Goal: Check status: Check status

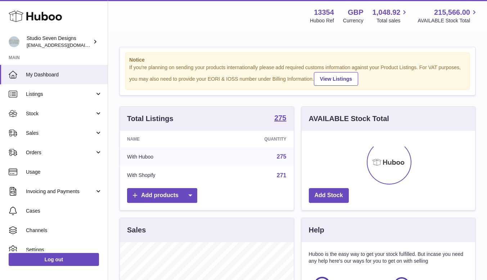
scroll to position [112, 173]
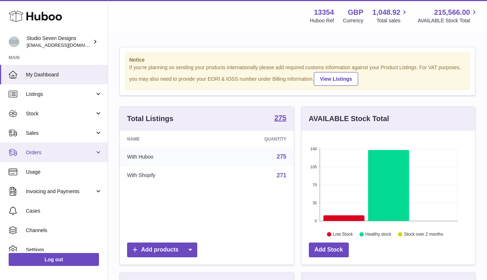
click at [45, 151] on span "Orders" at bounding box center [60, 152] width 69 height 7
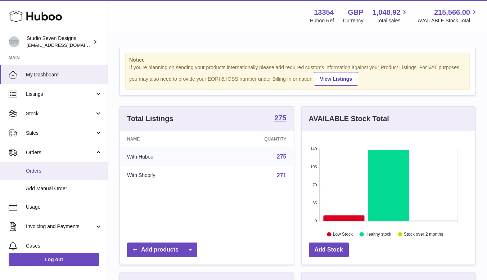
click at [41, 171] on span "Orders" at bounding box center [64, 170] width 76 height 7
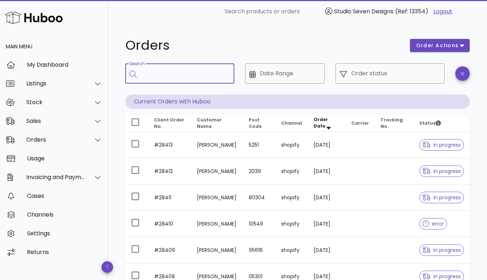
click at [167, 73] on input "Search" at bounding box center [184, 74] width 87 height 12
type input "*****"
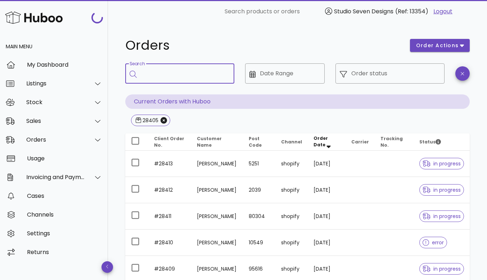
click at [182, 74] on input "Search" at bounding box center [184, 74] width 87 height 12
type input "*****"
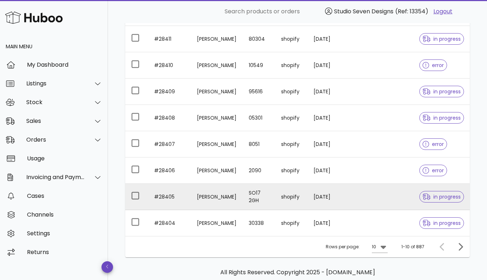
scroll to position [178, 0]
click at [396, 196] on td at bounding box center [394, 196] width 39 height 26
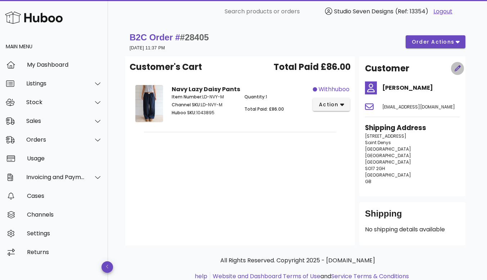
click at [458, 67] on icon "button" at bounding box center [457, 68] width 6 height 6
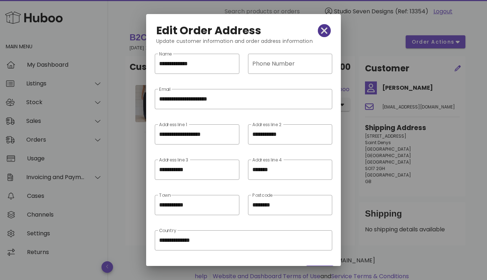
click at [321, 33] on icon "button" at bounding box center [324, 31] width 6 height 10
